Goal: Information Seeking & Learning: Check status

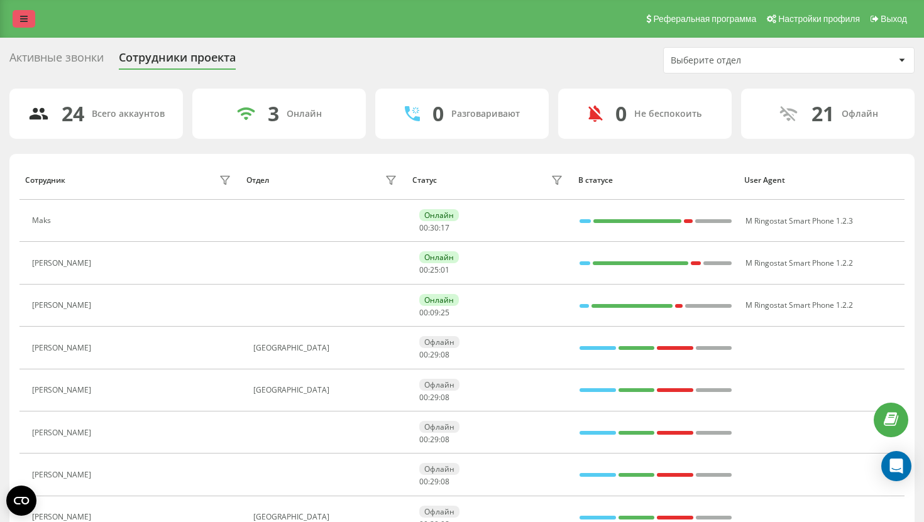
click at [26, 14] on link at bounding box center [24, 19] width 23 height 18
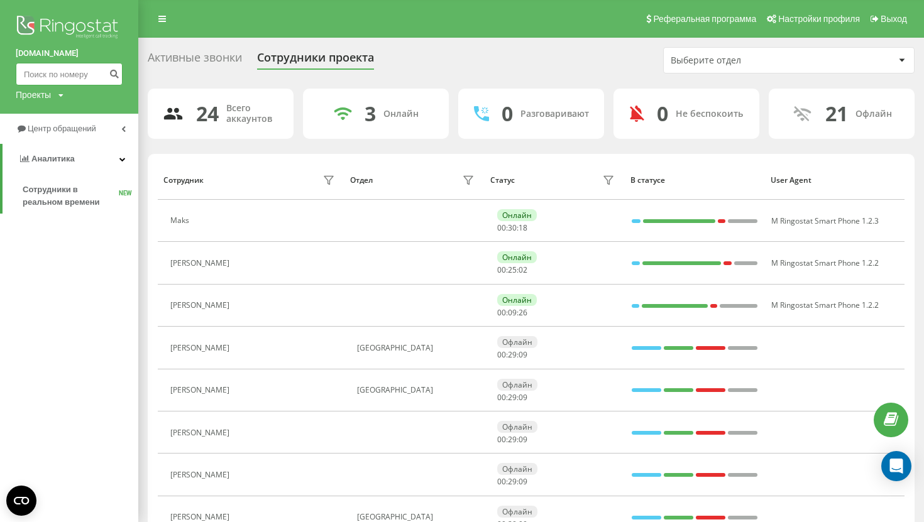
click at [84, 82] on input at bounding box center [69, 74] width 107 height 23
paste input "[PHONE_NUMBER]"
click at [31, 75] on input "[PHONE_NUMBER]" at bounding box center [69, 74] width 107 height 23
type input "48 512 750 890"
